Goal: Task Accomplishment & Management: Use online tool/utility

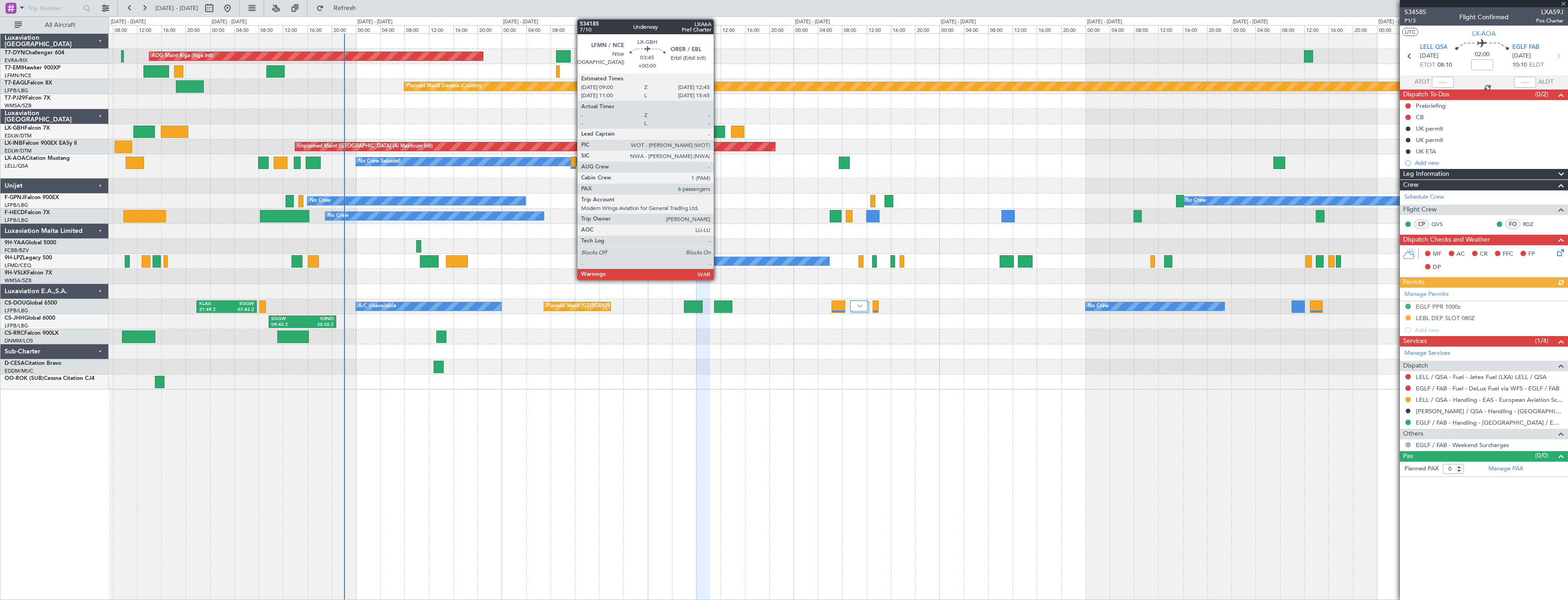
click at [718, 131] on div at bounding box center [713, 131] width 23 height 12
type input "6"
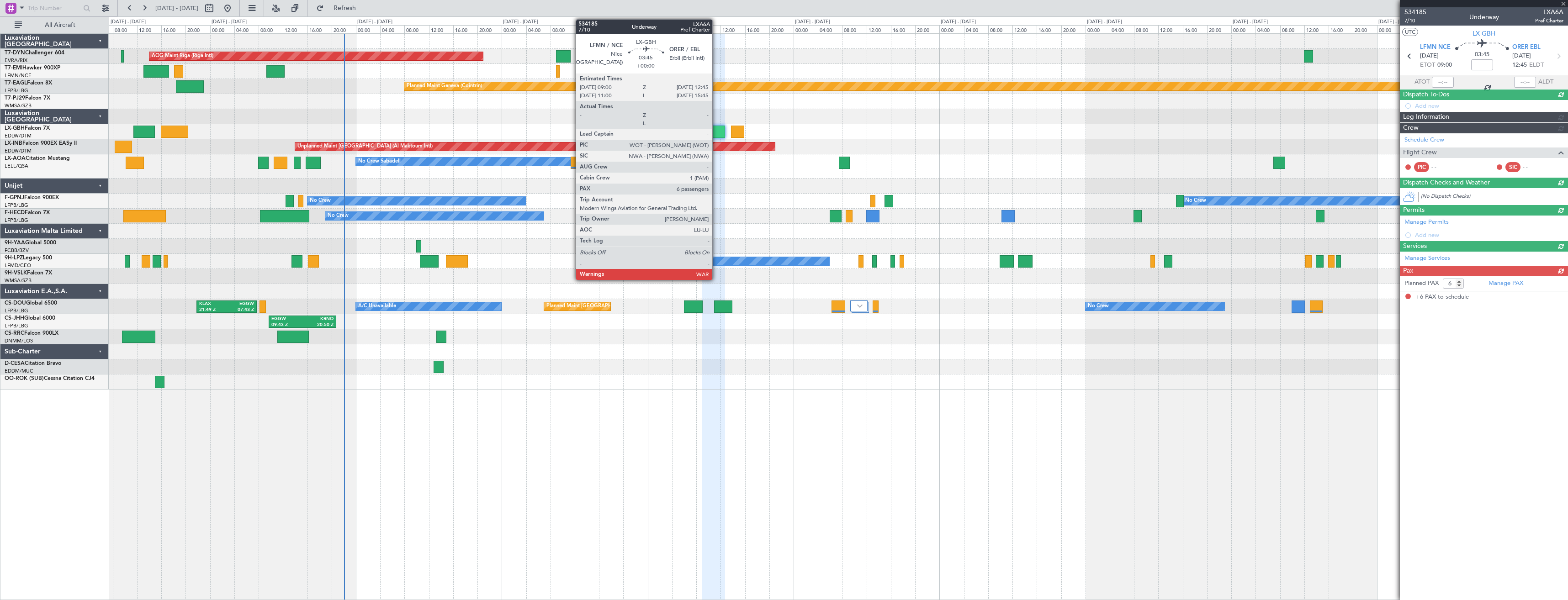
click at [716, 130] on div at bounding box center [713, 131] width 23 height 12
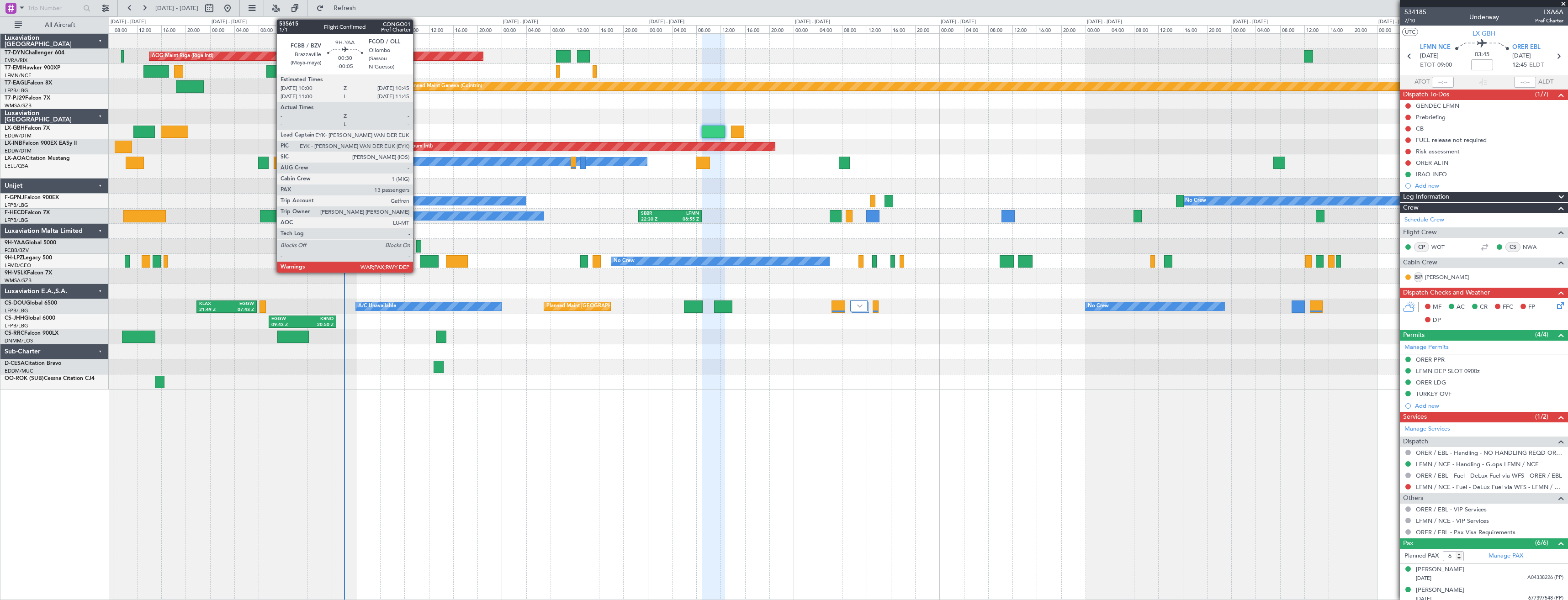
click at [417, 246] on div at bounding box center [419, 246] width 5 height 12
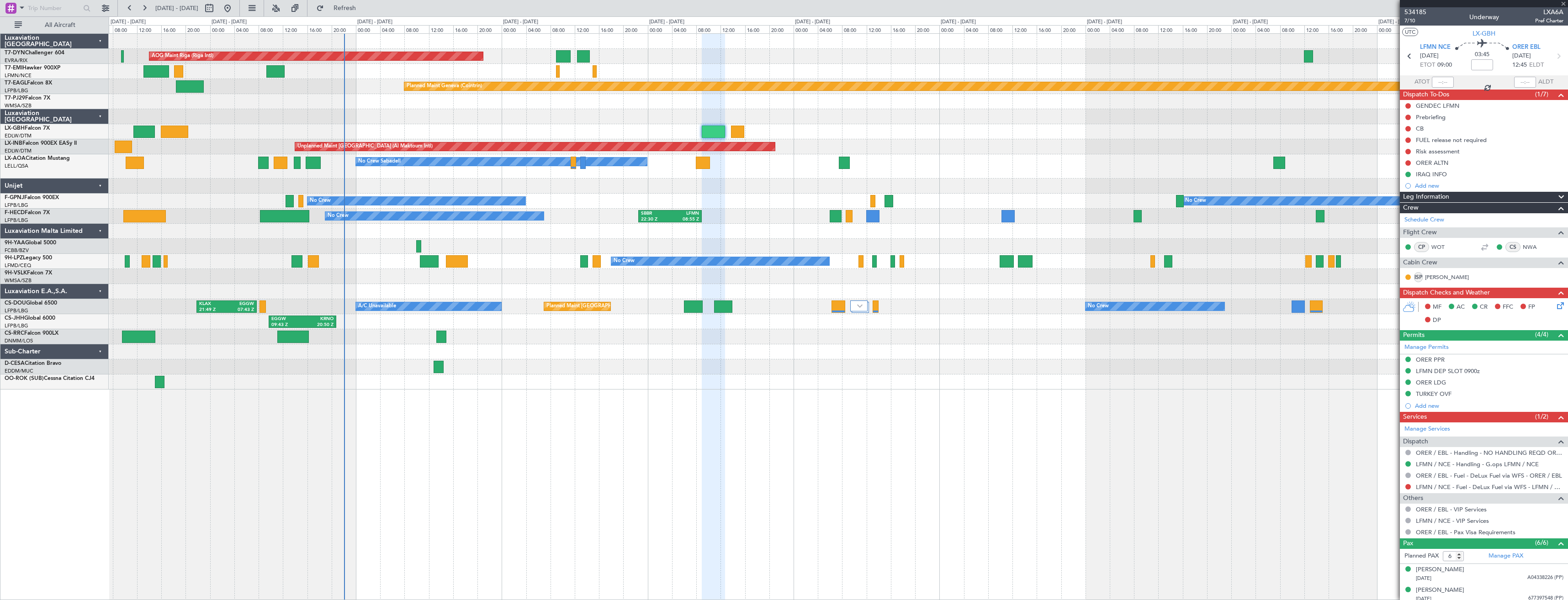
type input "-00:05"
type input "13"
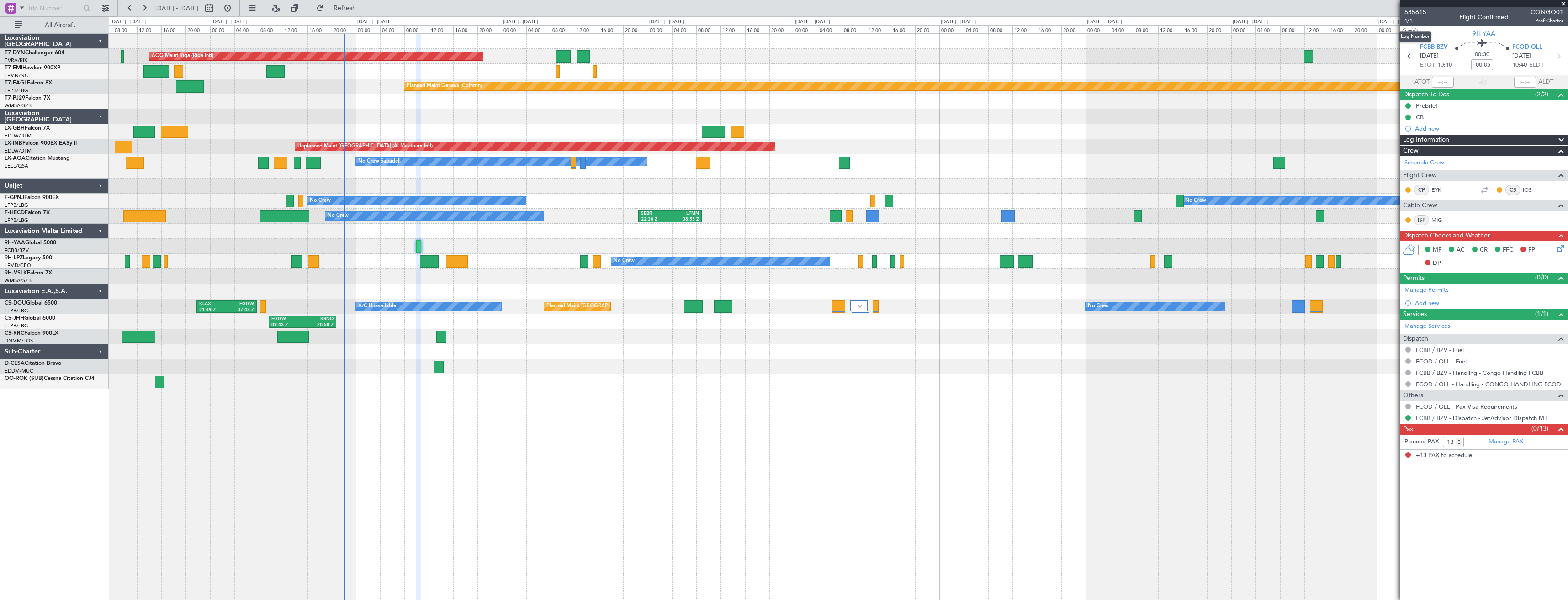
click at [1412, 19] on span "1/1" at bounding box center [1415, 21] width 22 height 8
click at [364, 10] on span "Refresh" at bounding box center [345, 8] width 38 height 7
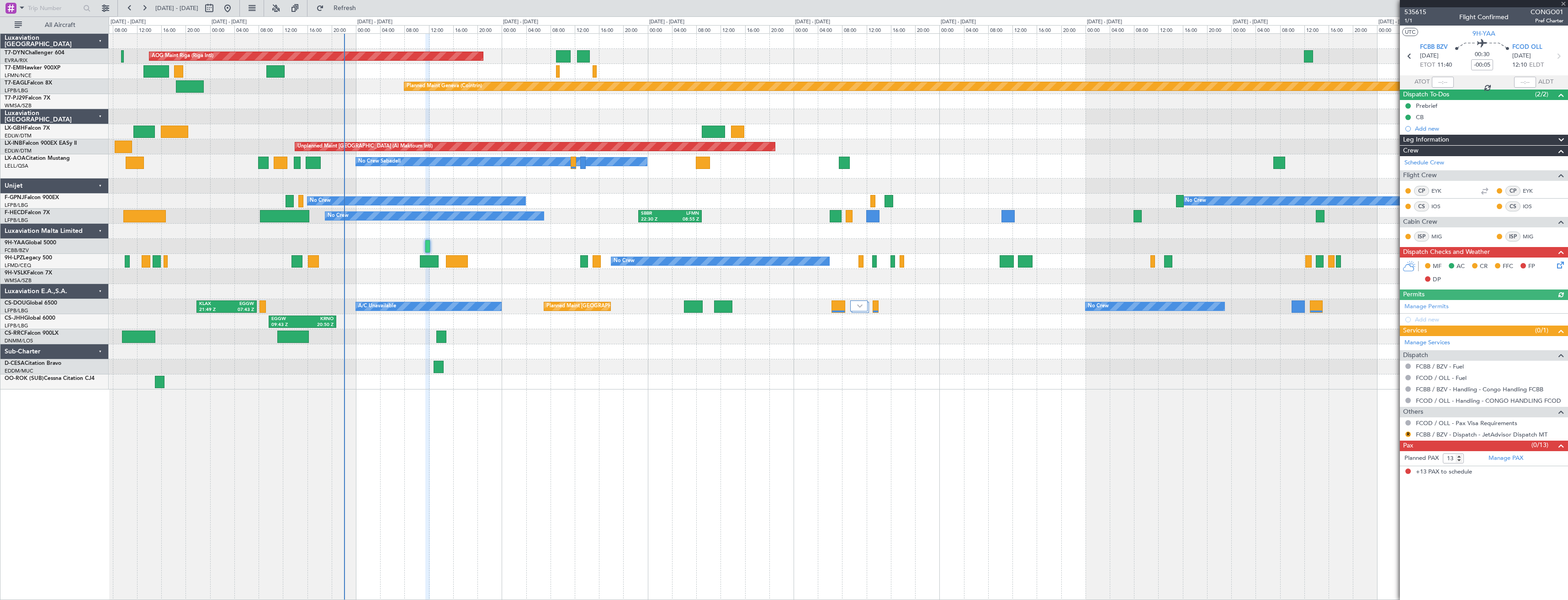
click at [1561, 267] on icon at bounding box center [1559, 263] width 7 height 7
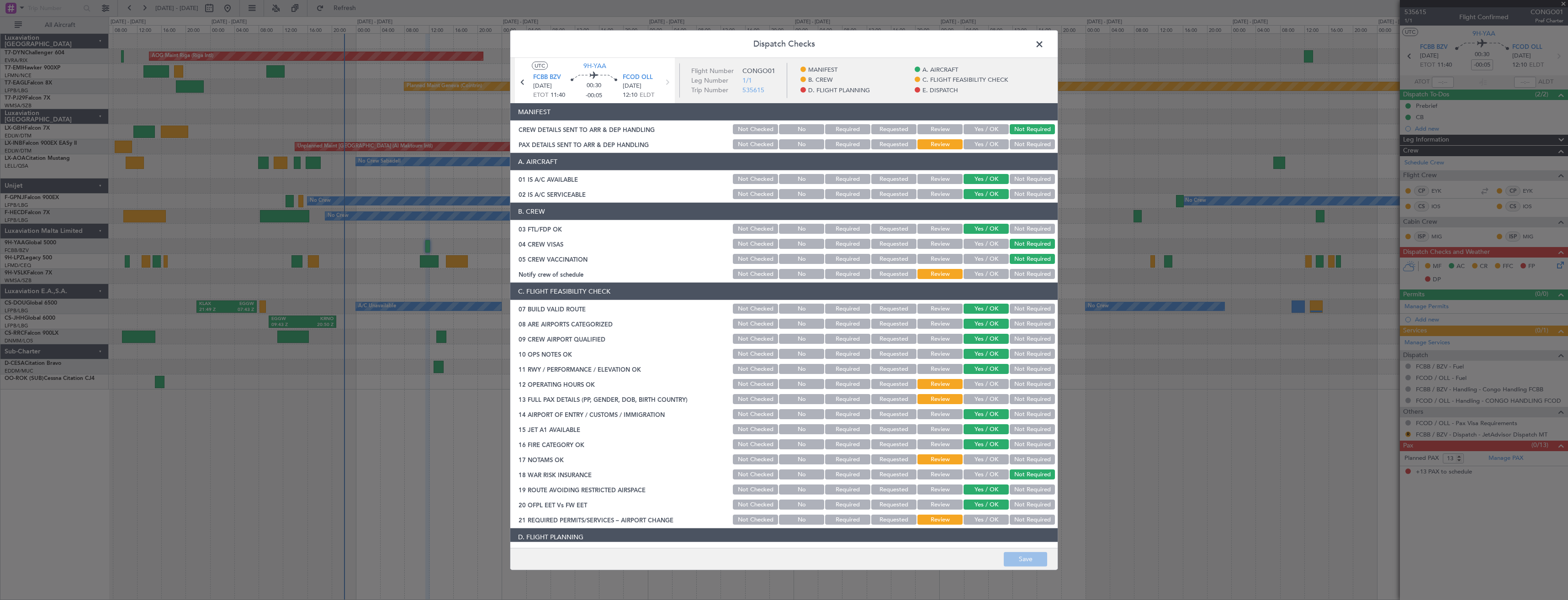
click at [1016, 148] on button "Not Required" at bounding box center [1032, 144] width 45 height 10
click at [1027, 560] on button "Save" at bounding box center [1025, 559] width 43 height 15
click at [1044, 47] on span at bounding box center [1044, 47] width 0 height 18
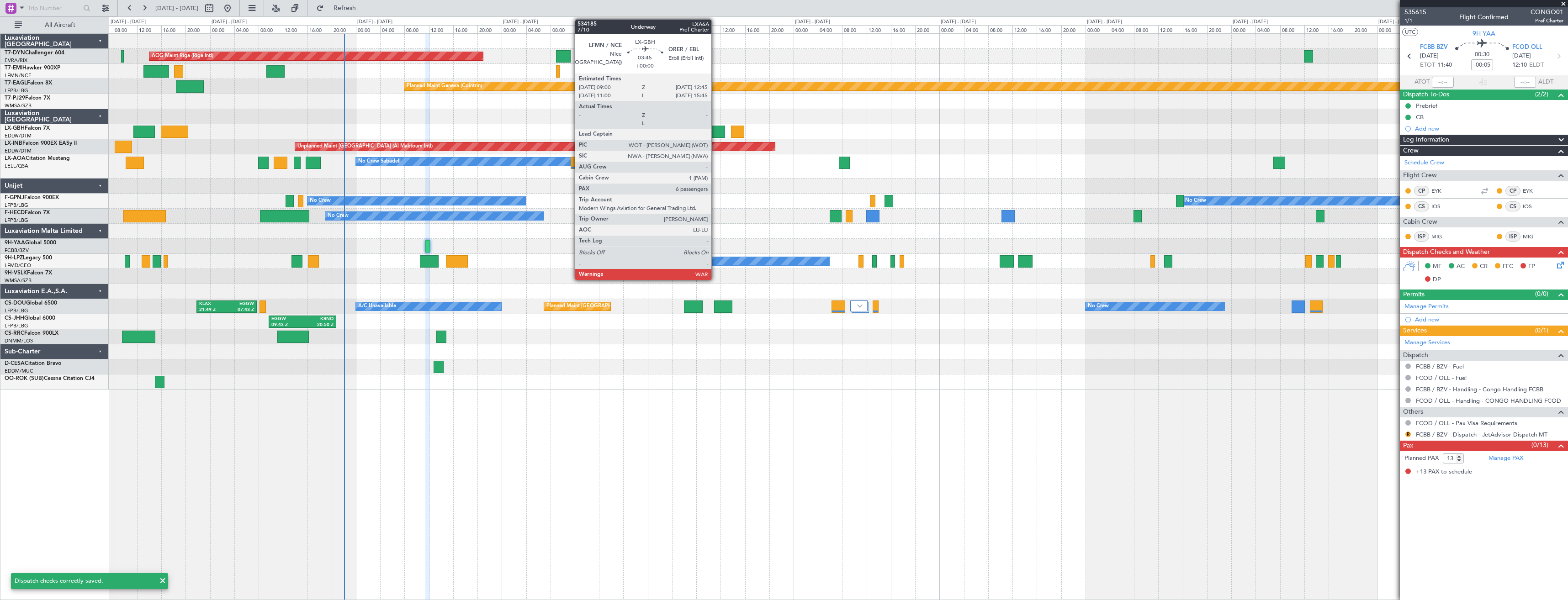
click at [715, 130] on div at bounding box center [713, 131] width 23 height 12
type input "6"
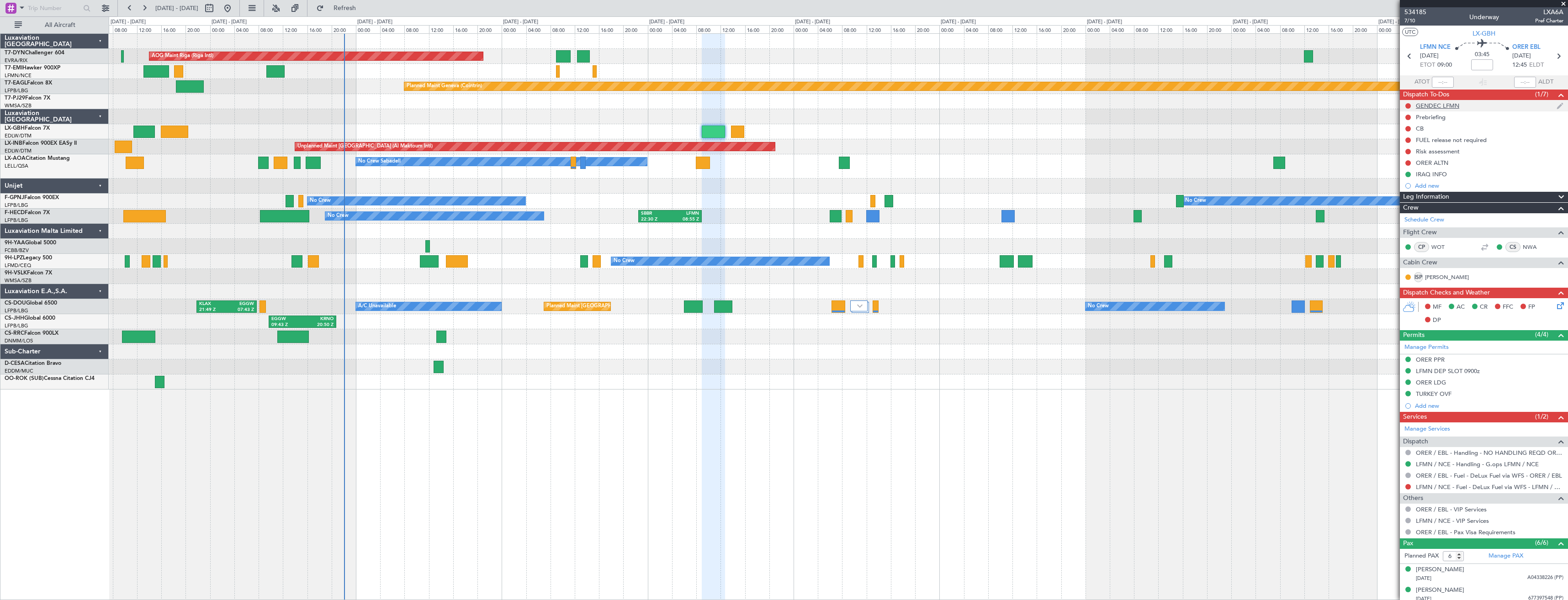
click at [1484, 108] on div "GENDEC LFMN" at bounding box center [1484, 105] width 168 height 12
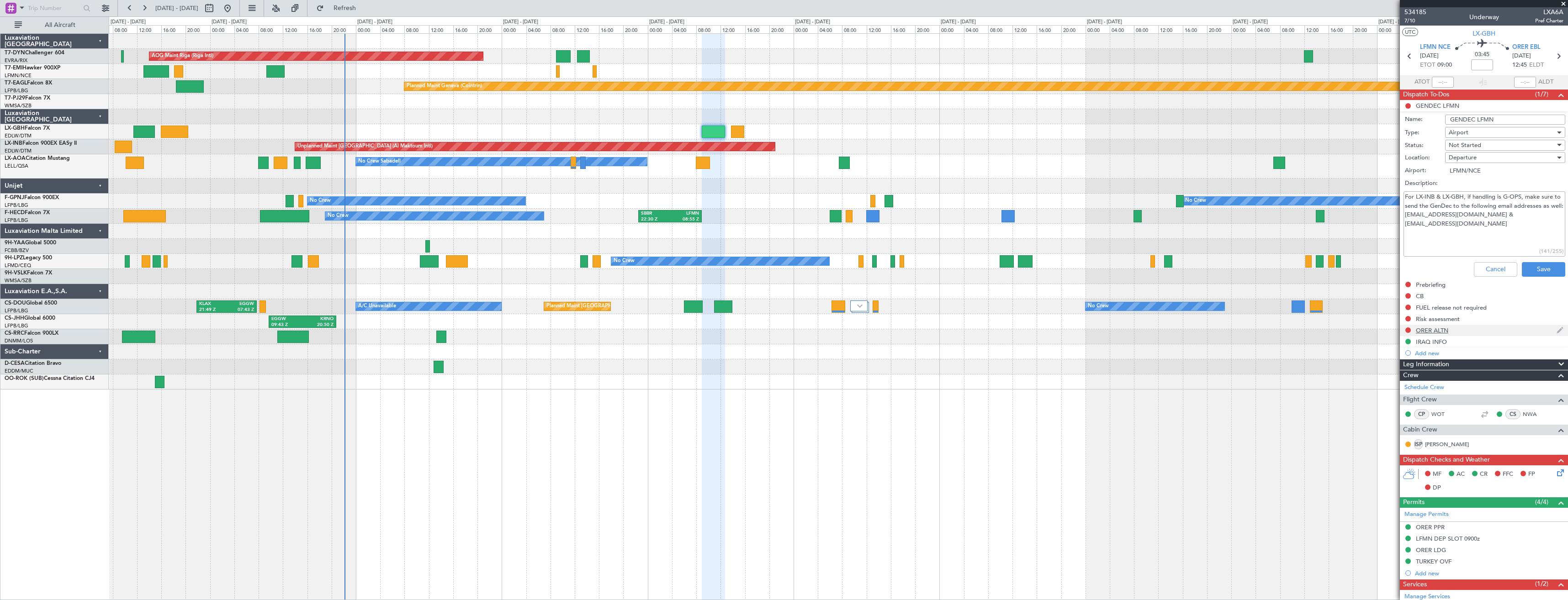
click at [1479, 327] on div "ORER ALTN" at bounding box center [1484, 330] width 168 height 12
